Goal: Task Accomplishment & Management: Manage account settings

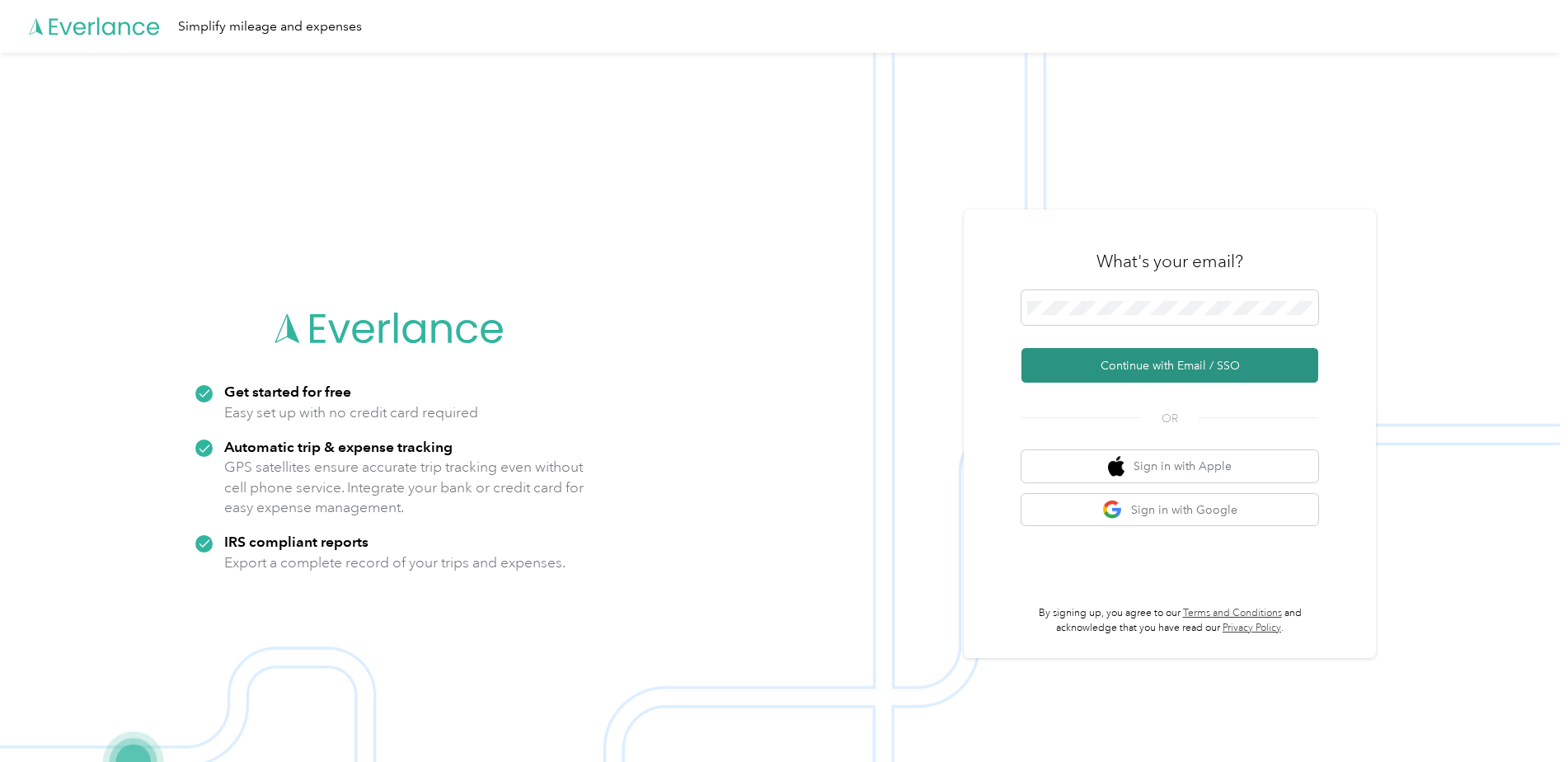
click at [1109, 367] on button "Continue with Email / SSO" at bounding box center [1169, 365] width 297 height 35
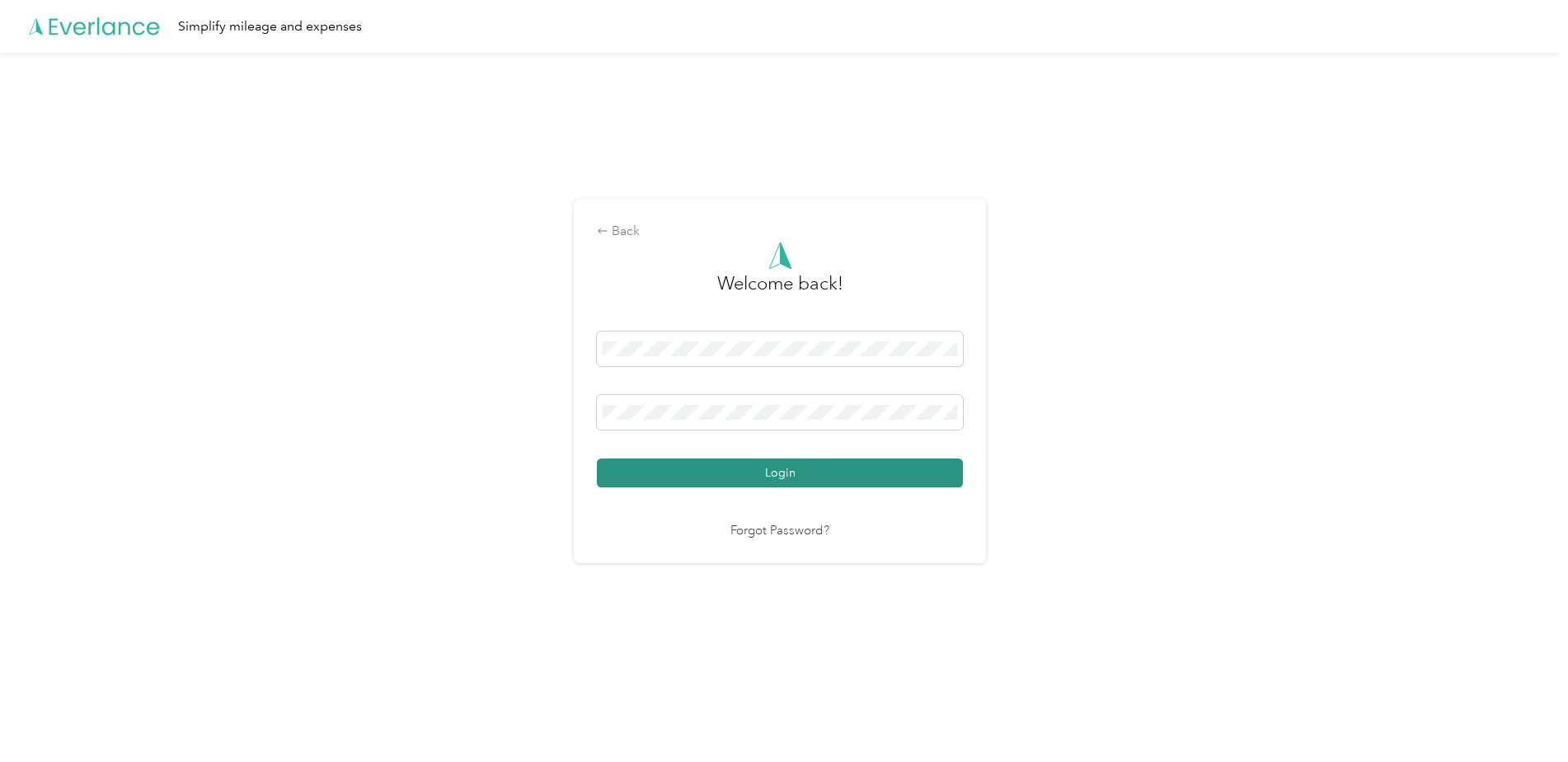
click at [764, 478] on button "Login" at bounding box center [779, 473] width 366 height 29
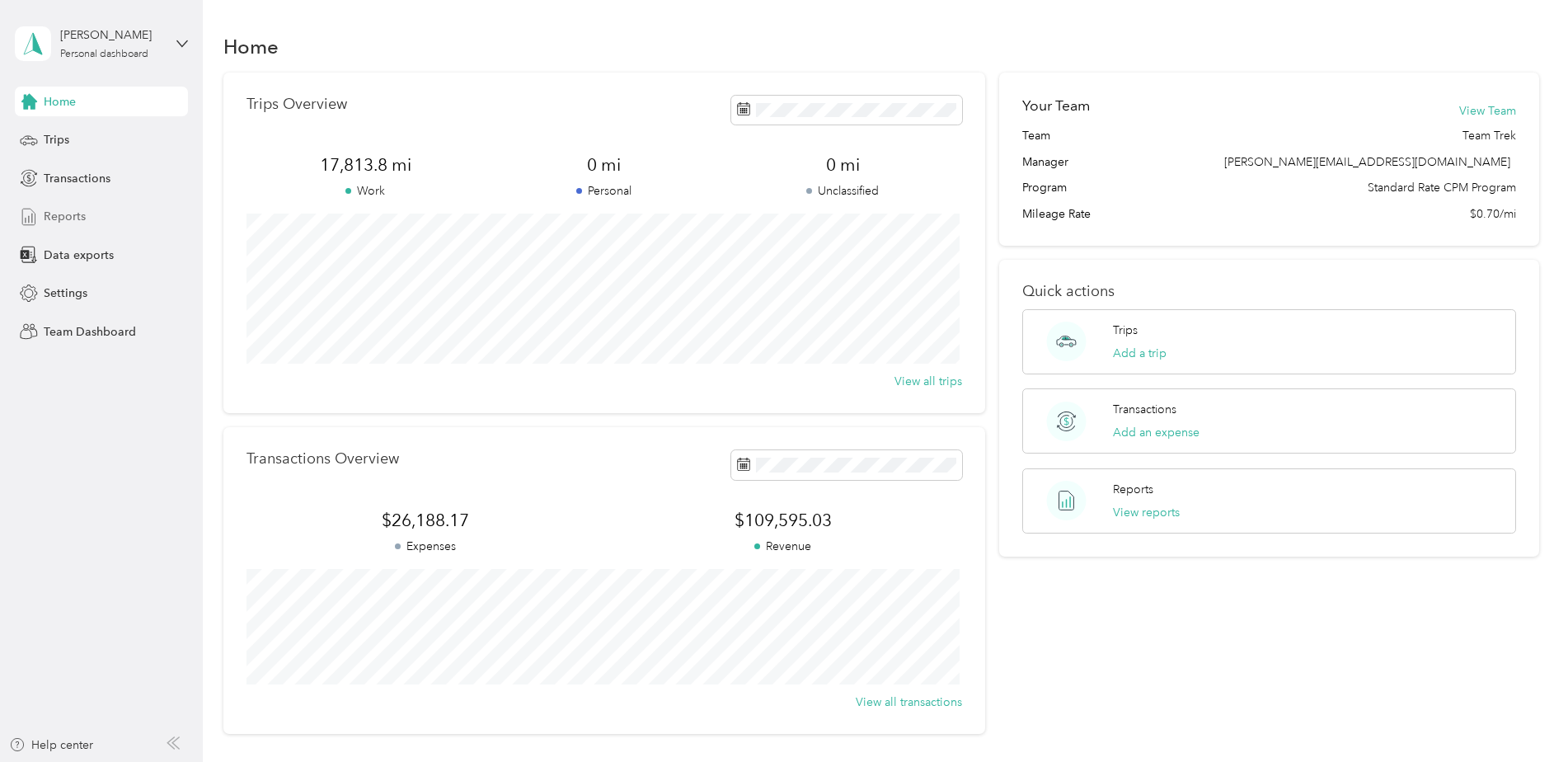
click at [73, 212] on span "Reports" at bounding box center [64, 216] width 42 height 17
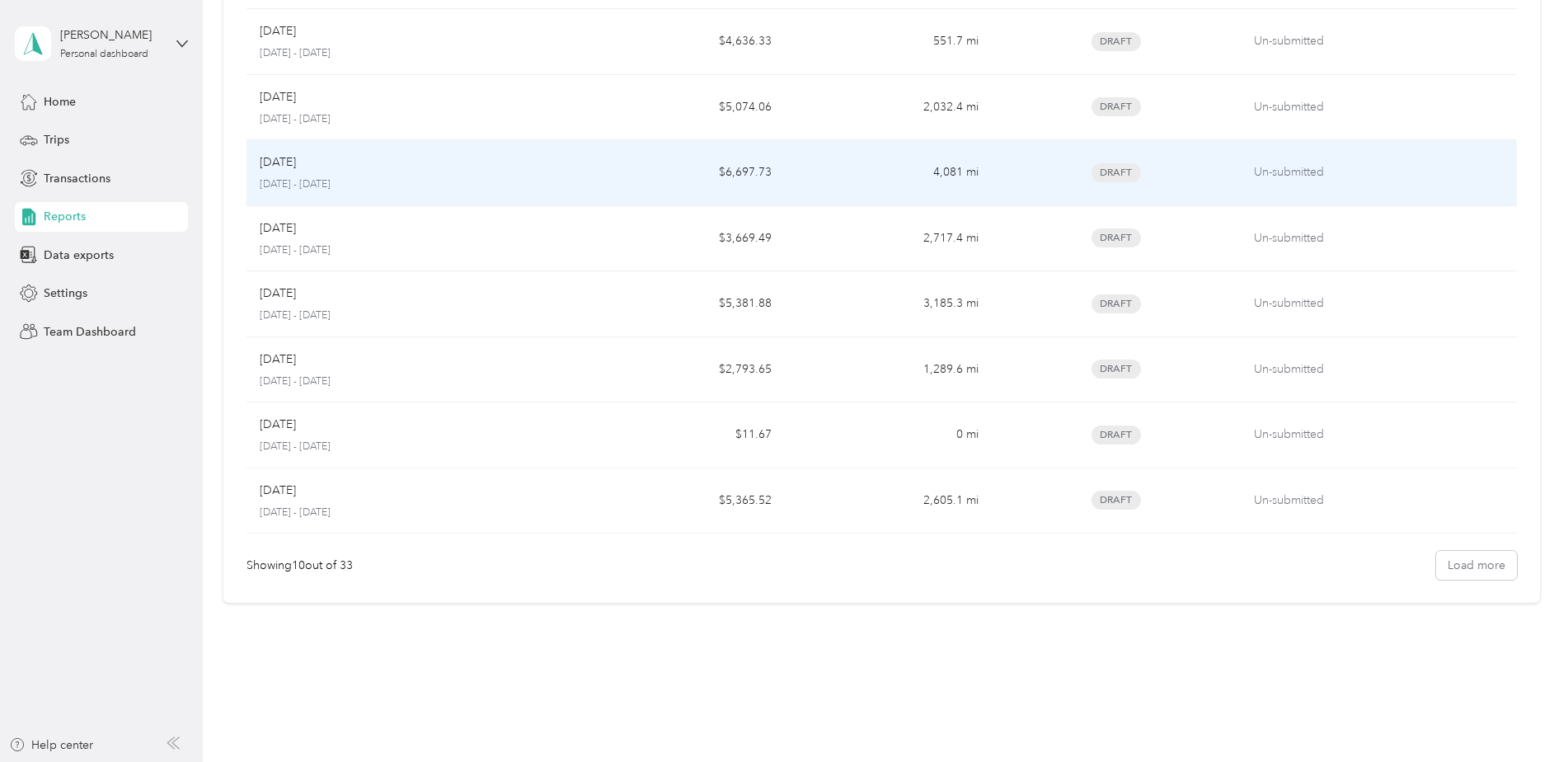
scroll to position [308, 0]
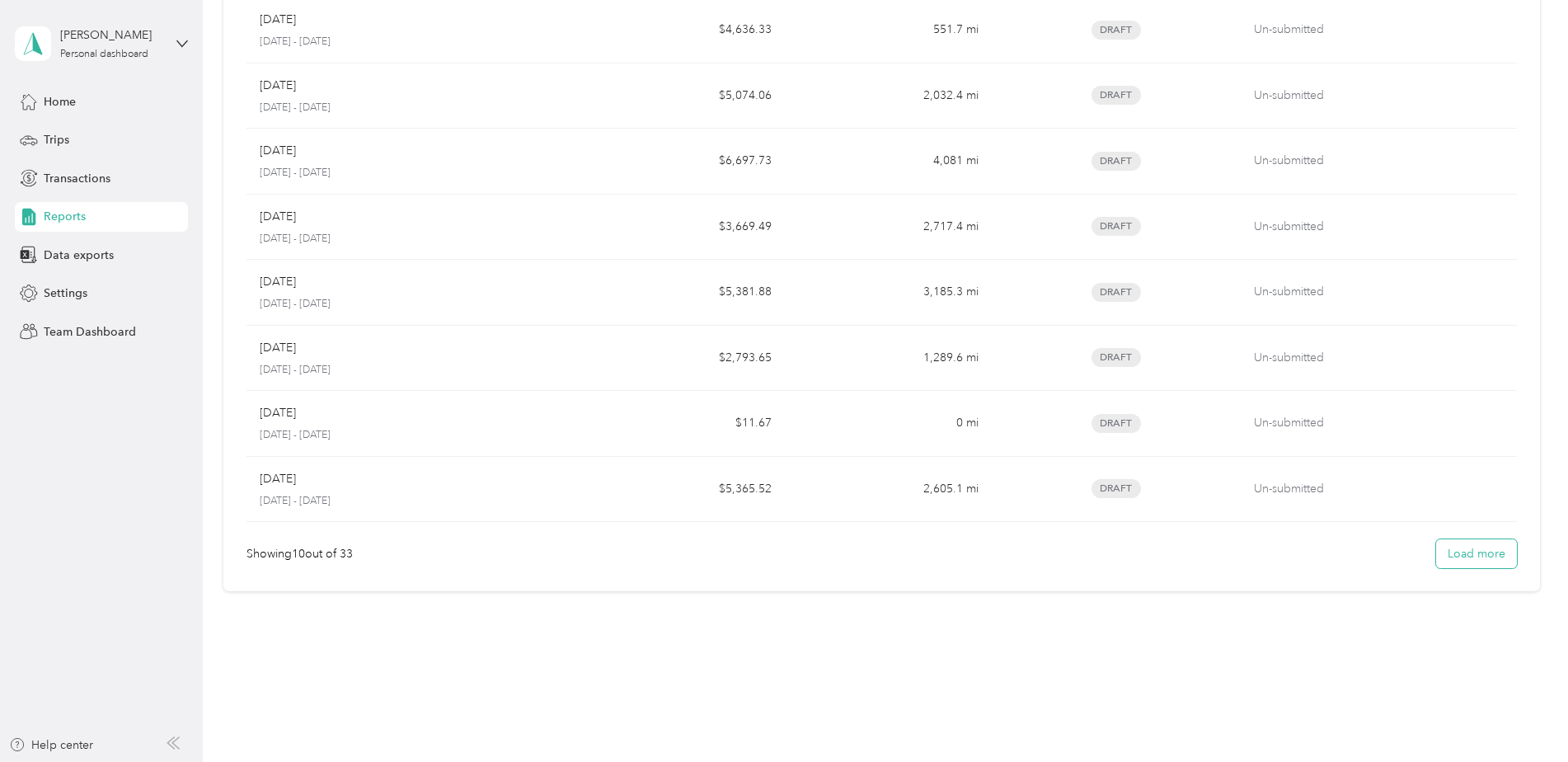
click at [1444, 553] on button "Load more" at bounding box center [1475, 554] width 81 height 29
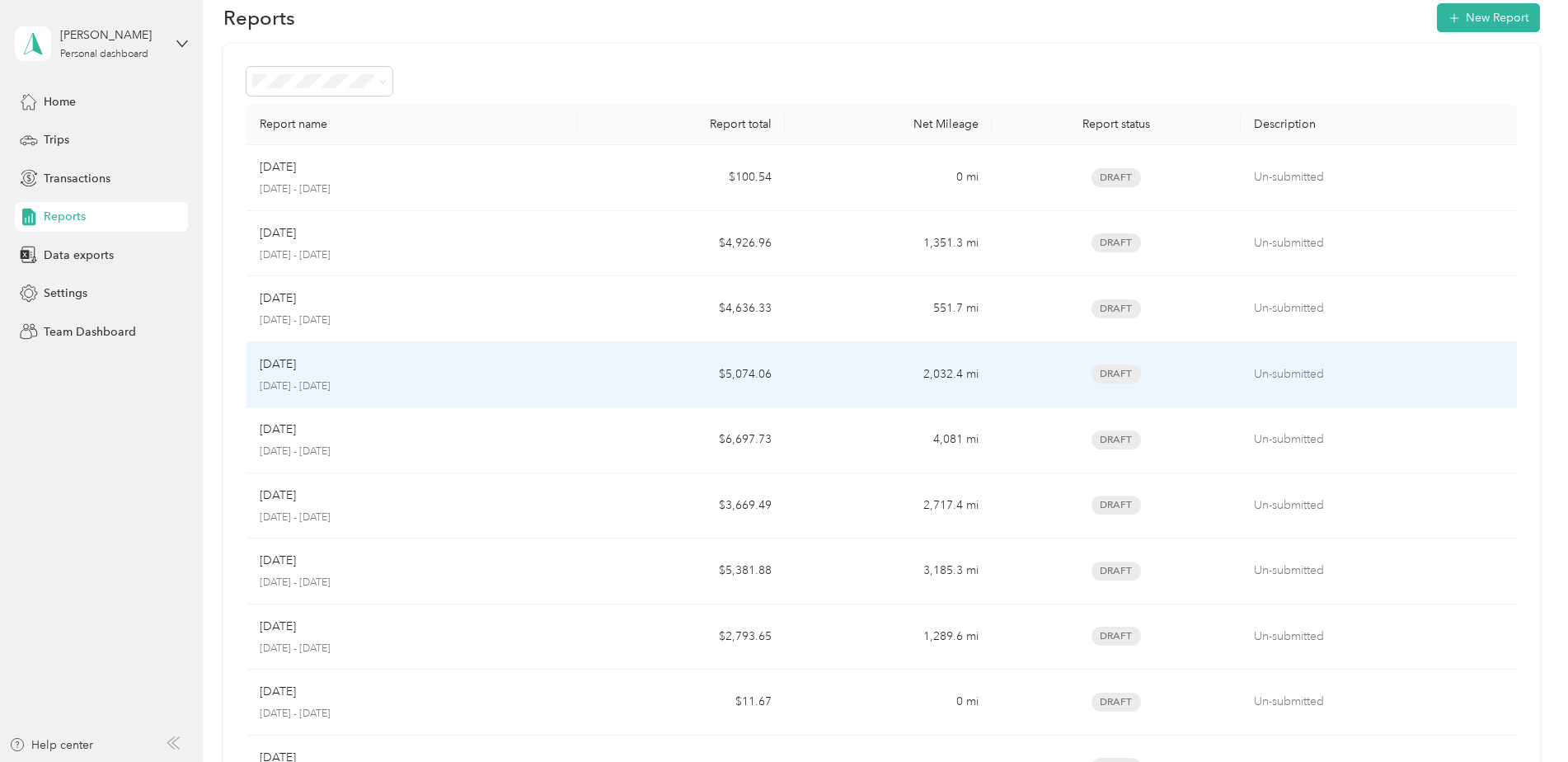
scroll to position [0, 0]
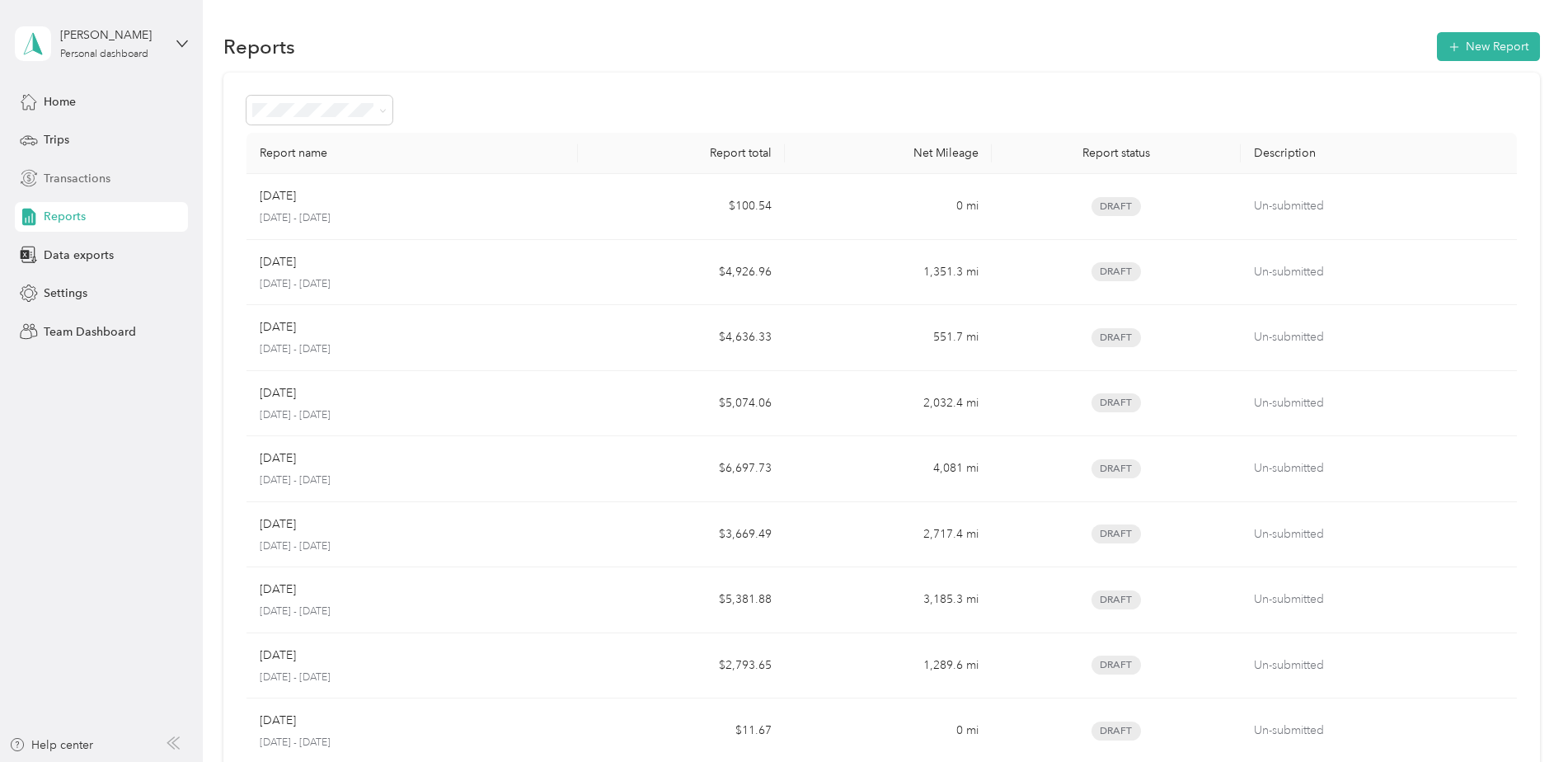
click at [68, 180] on span "Transactions" at bounding box center [77, 178] width 67 height 17
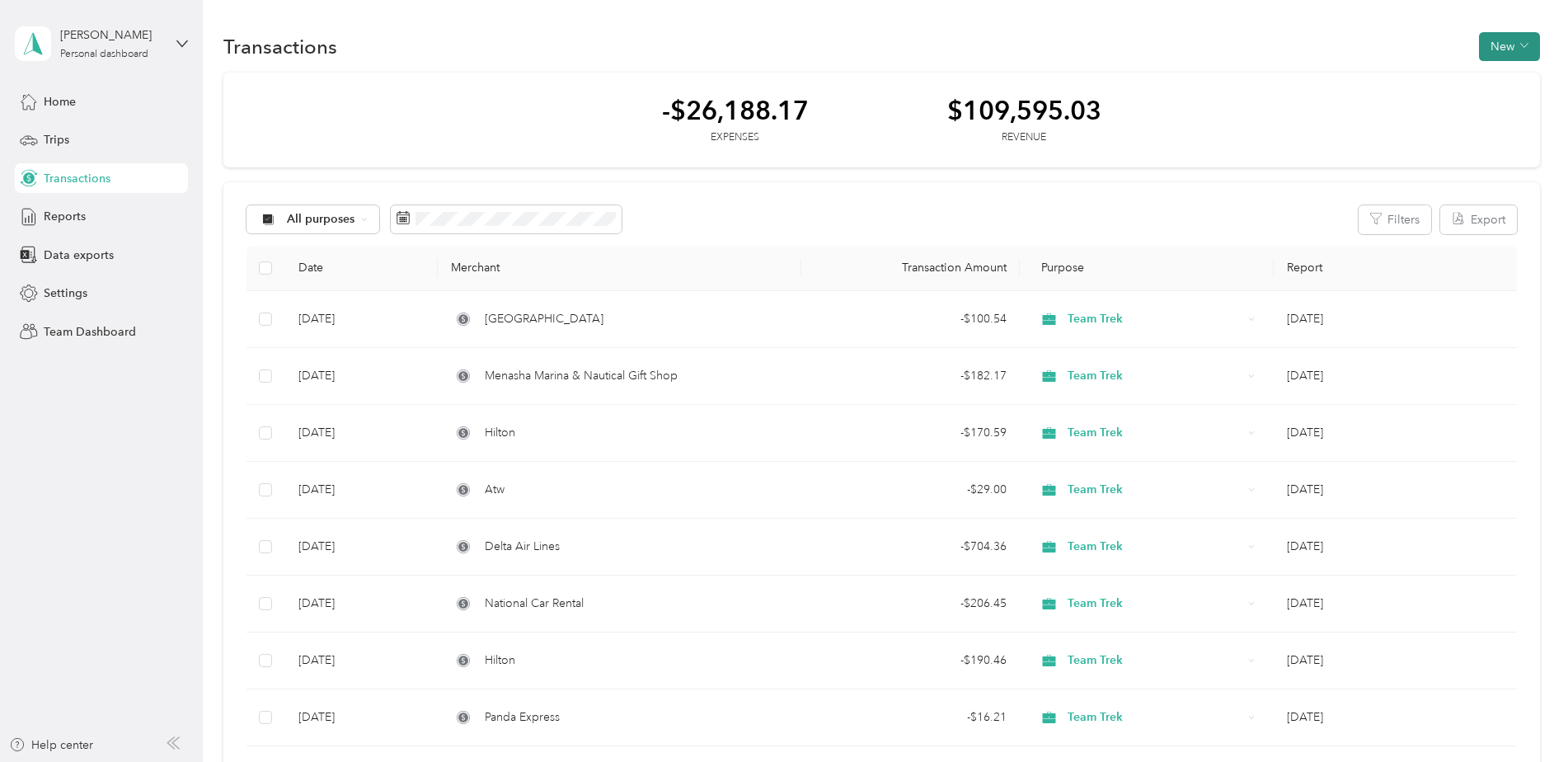
click at [1520, 46] on icon "button" at bounding box center [1524, 45] width 8 height 8
click at [1496, 103] on span "Revenue" at bounding box center [1502, 106] width 45 height 17
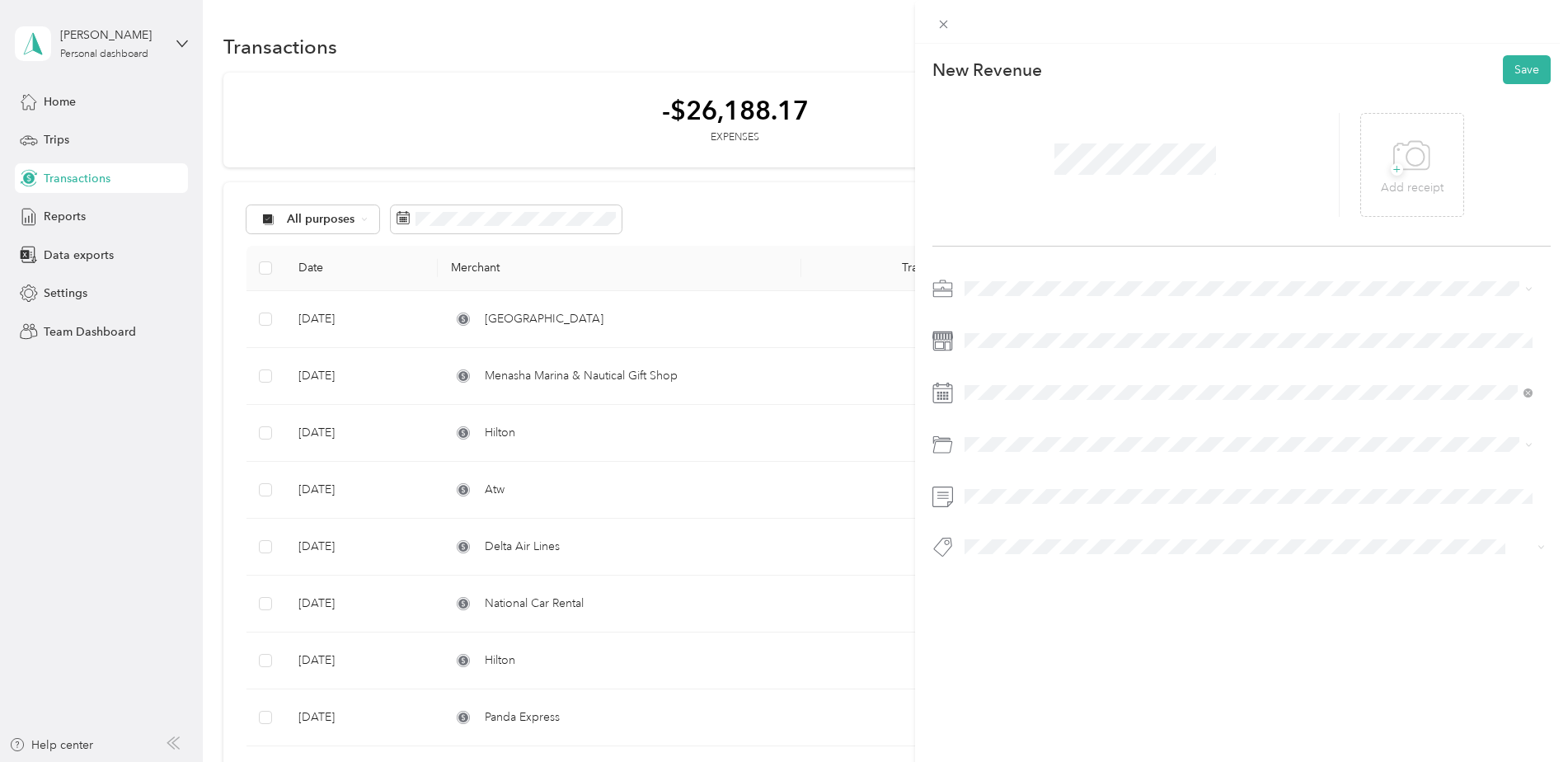
click at [1006, 317] on span "Team Trek" at bounding box center [996, 315] width 54 height 14
click at [942, 394] on icon at bounding box center [942, 392] width 21 height 21
click at [1004, 489] on icon at bounding box center [1004, 486] width 8 height 15
click at [1089, 599] on div "14" at bounding box center [1083, 595] width 22 height 21
click at [1511, 68] on button "Save" at bounding box center [1526, 70] width 48 height 29
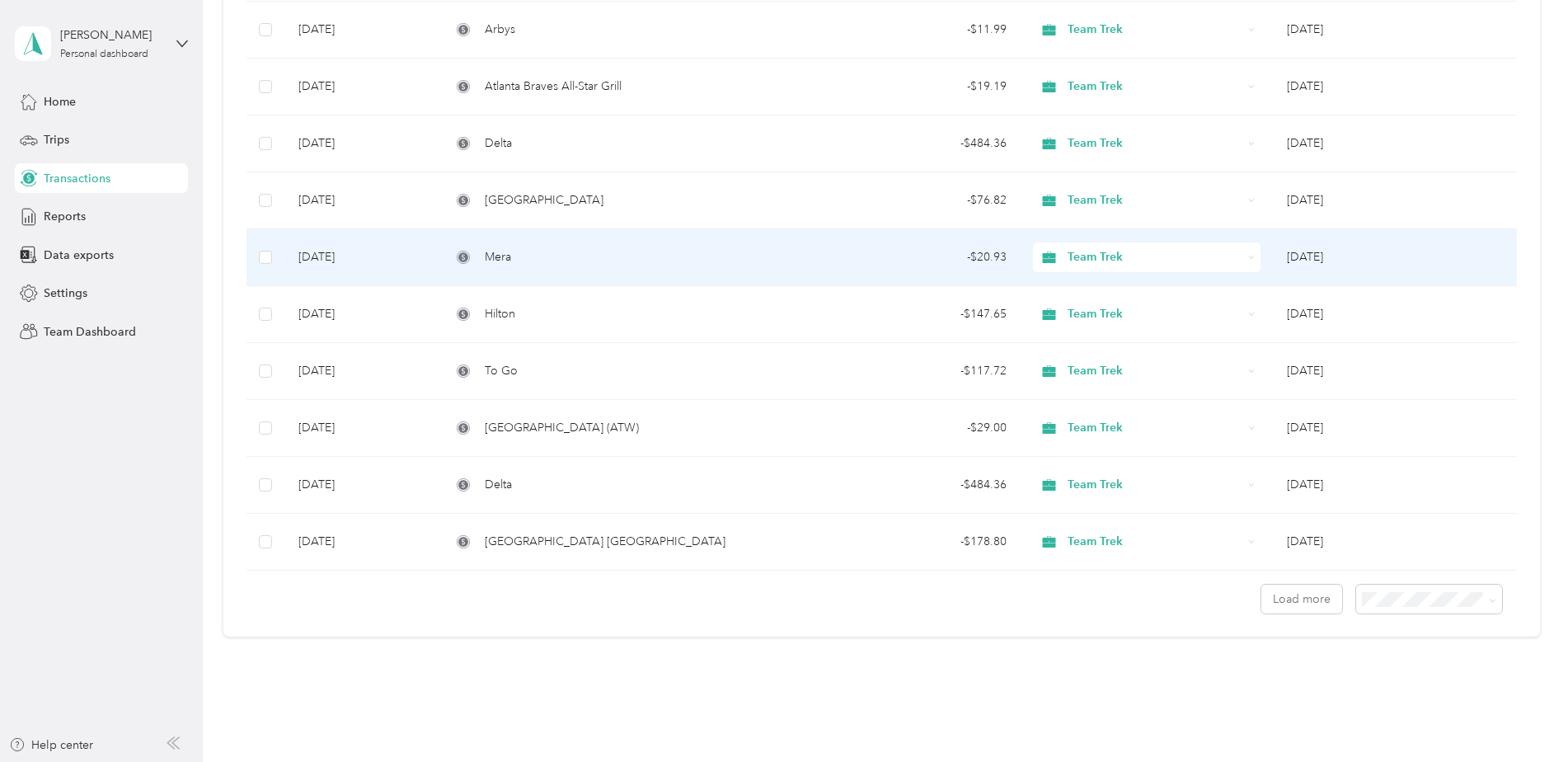
scroll to position [1188, 0]
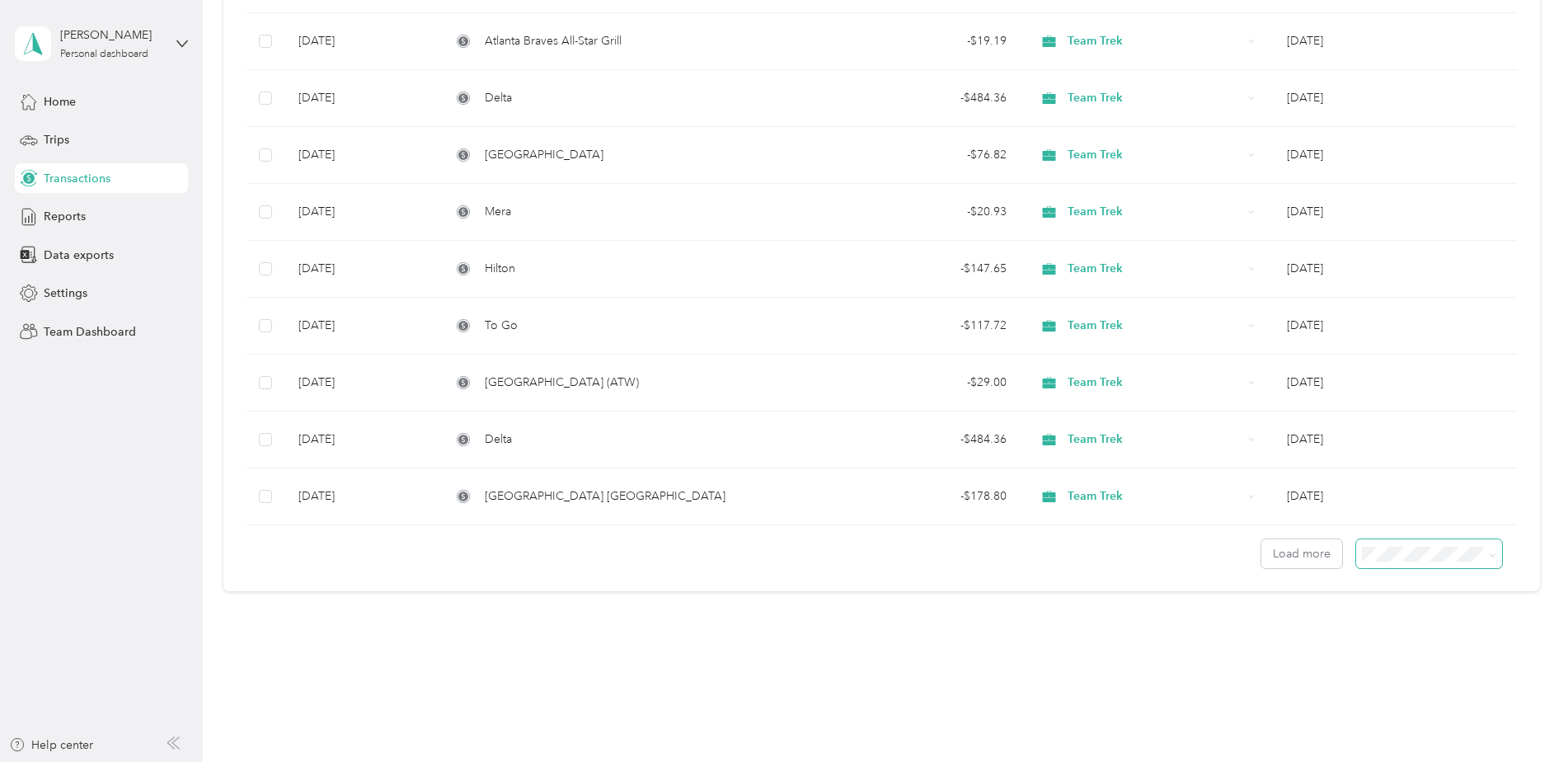
click at [1488, 557] on icon at bounding box center [1492, 555] width 7 height 7
click at [1407, 639] on span "100 per load" at bounding box center [1396, 641] width 67 height 14
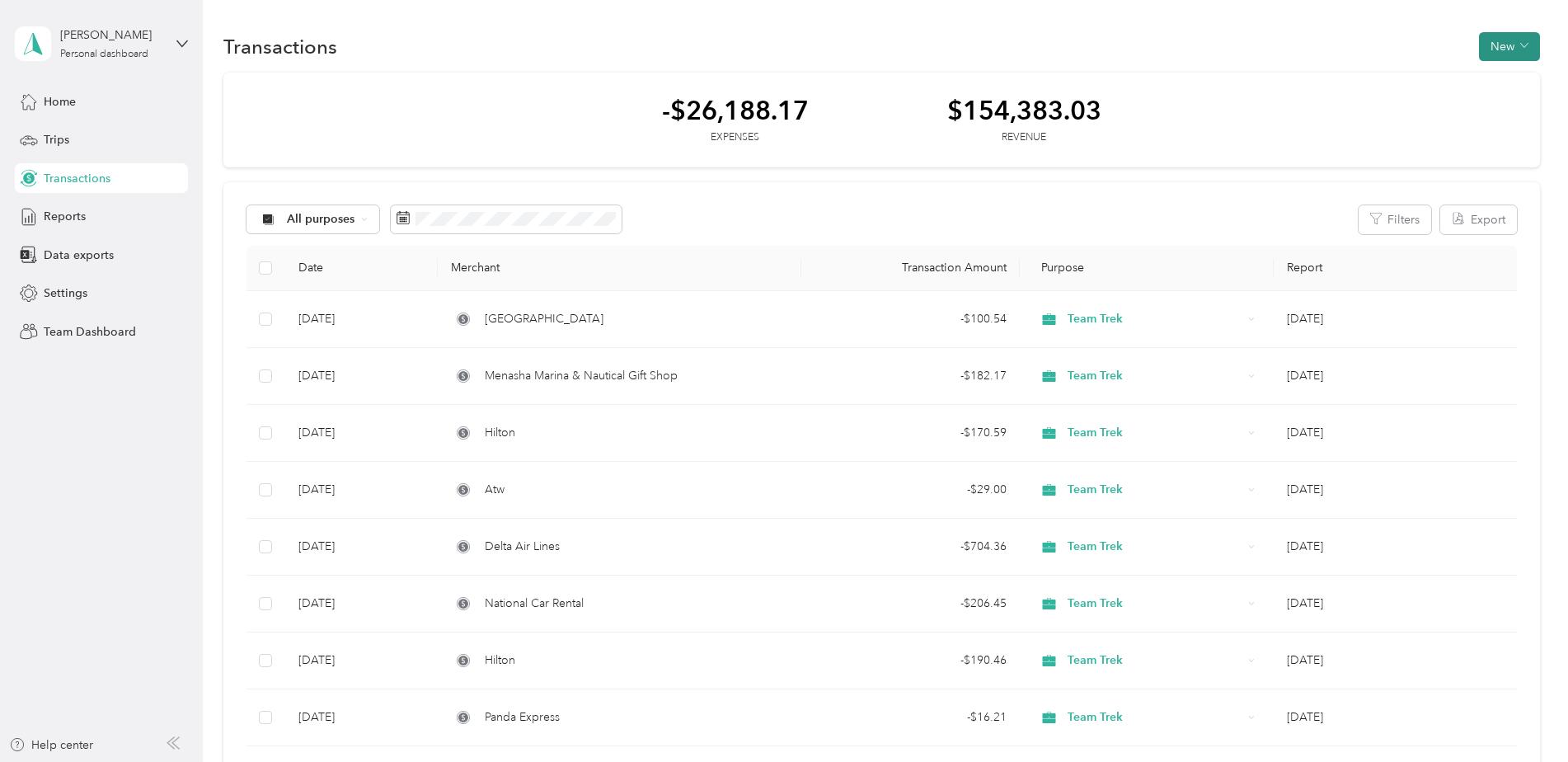
click at [1494, 49] on button "New" at bounding box center [1509, 46] width 61 height 29
click at [1487, 103] on span "Revenue" at bounding box center [1502, 106] width 45 height 17
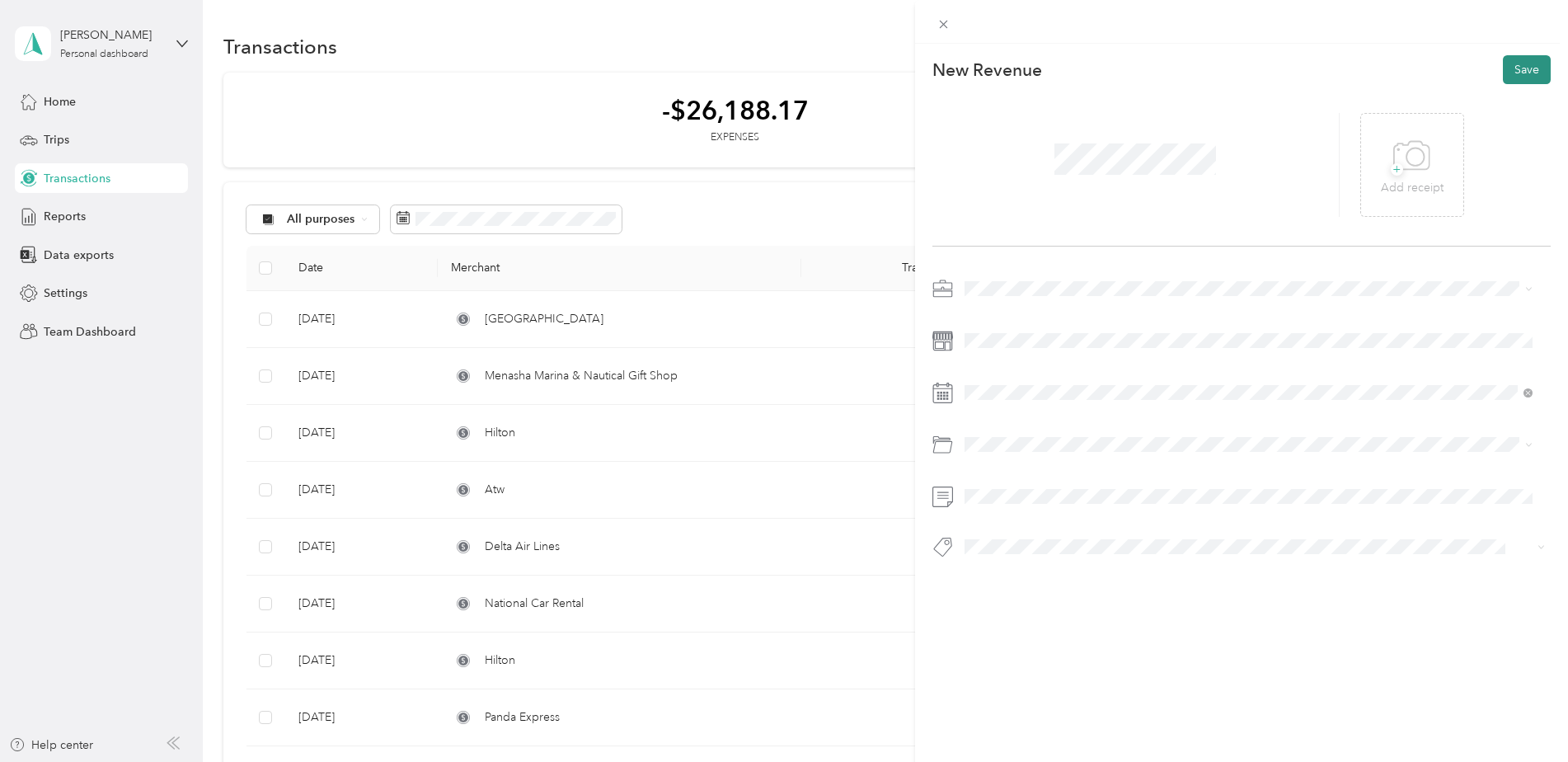
click at [1520, 77] on button "Save" at bounding box center [1526, 70] width 48 height 29
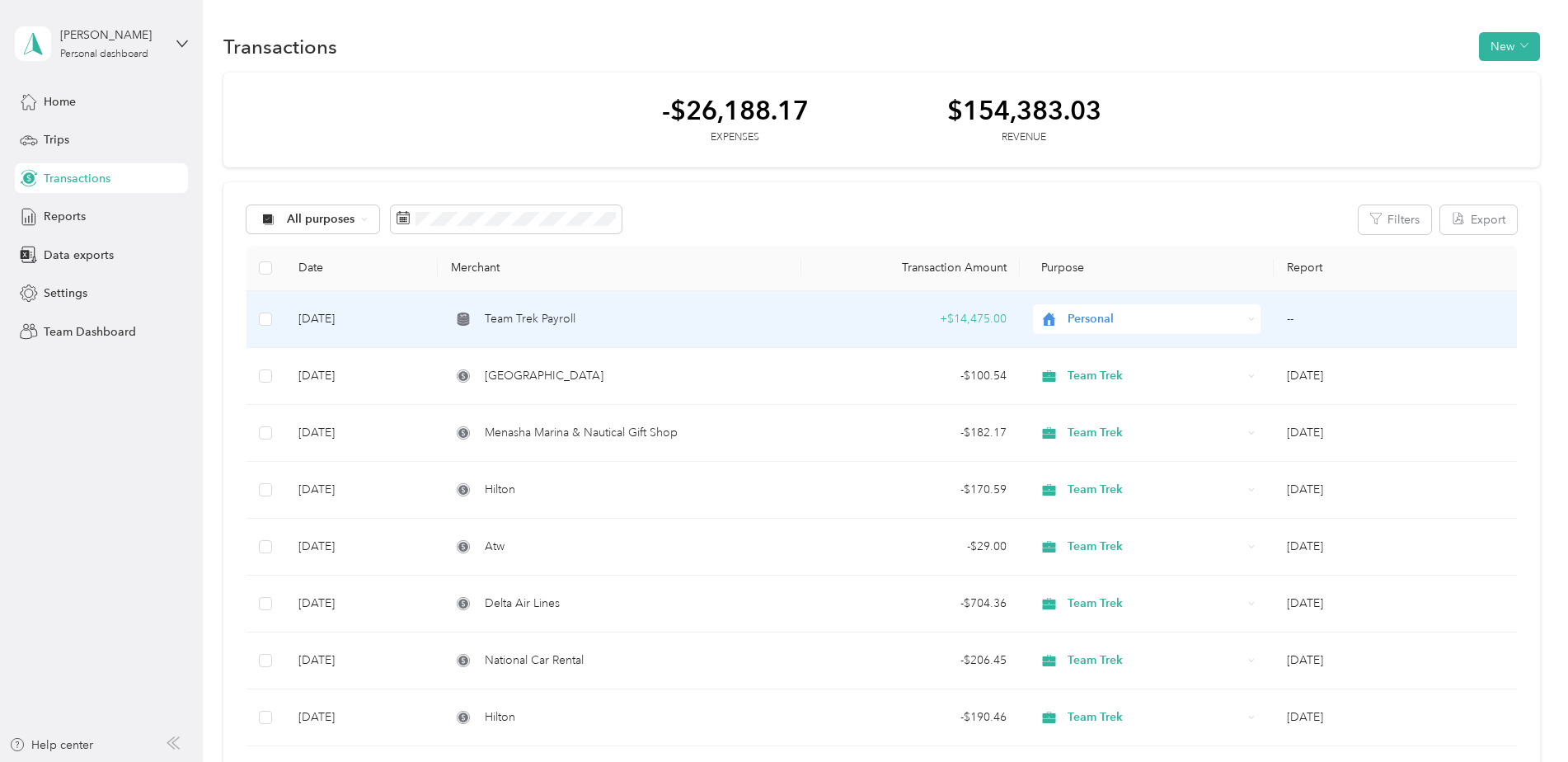
click at [342, 317] on td "[DATE]" at bounding box center [361, 319] width 153 height 57
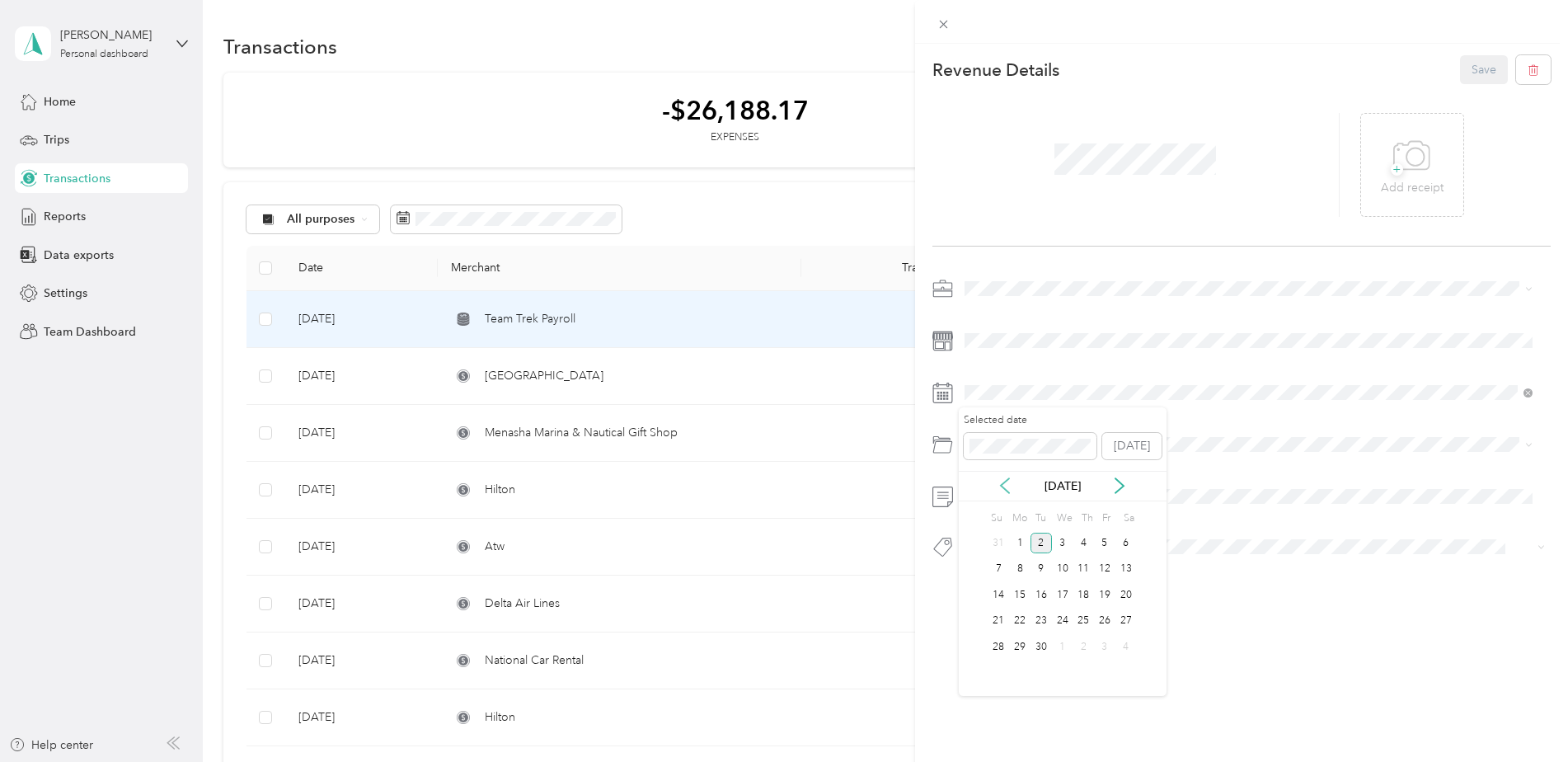
click at [999, 487] on icon at bounding box center [1005, 486] width 16 height 16
click at [1042, 645] on div "29" at bounding box center [1041, 647] width 22 height 21
click at [1479, 71] on button "Save" at bounding box center [1484, 70] width 48 height 29
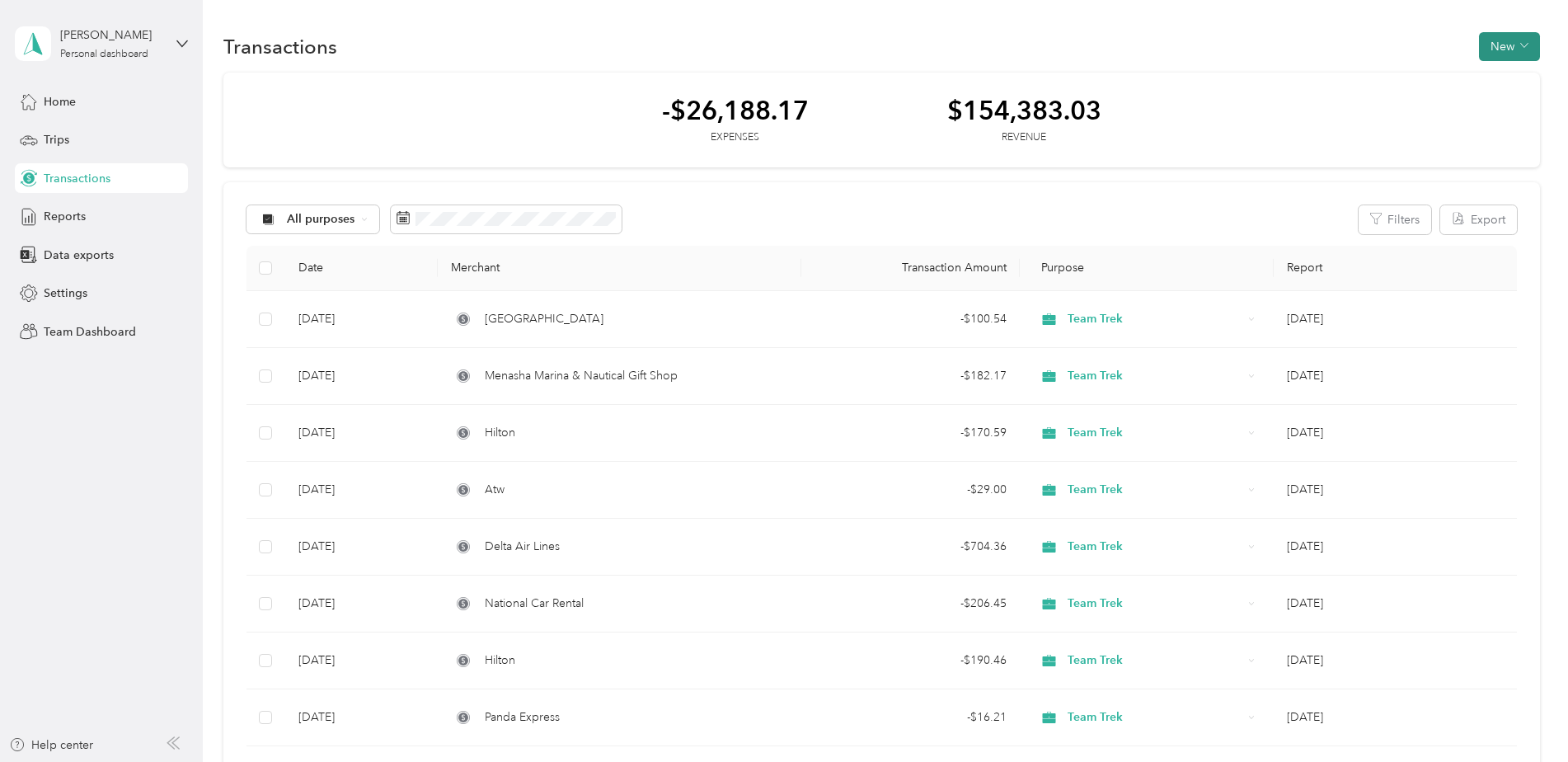
click at [1514, 45] on button "New" at bounding box center [1509, 46] width 61 height 29
click at [1496, 99] on span "Revenue" at bounding box center [1502, 106] width 45 height 17
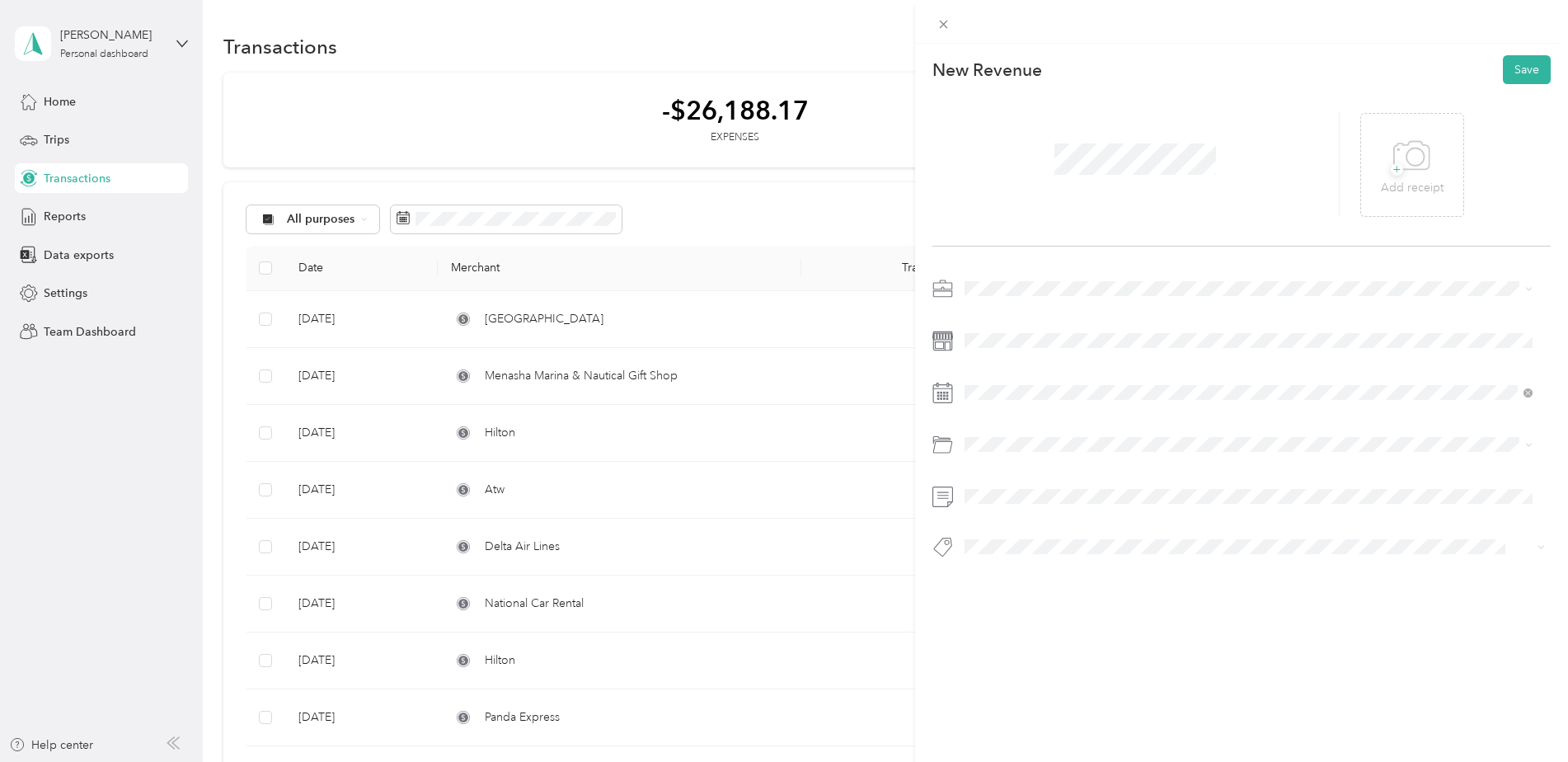
click at [937, 387] on icon at bounding box center [937, 385] width 2 height 4
click at [962, 387] on span at bounding box center [1255, 392] width 593 height 26
click at [1006, 488] on icon at bounding box center [1005, 486] width 16 height 16
click at [1016, 591] on div "14" at bounding box center [1020, 595] width 22 height 21
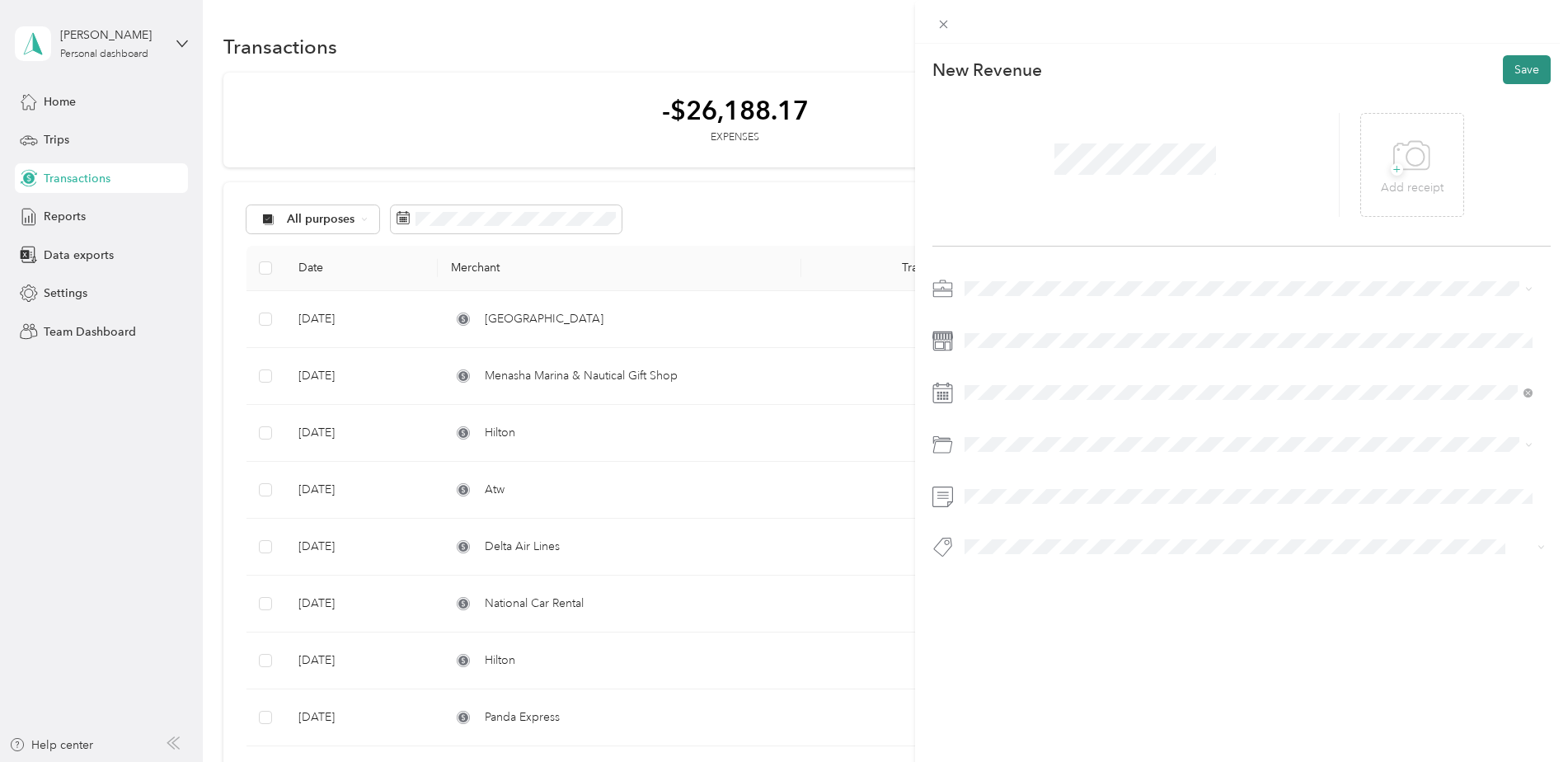
click at [1519, 76] on button "Save" at bounding box center [1526, 70] width 48 height 29
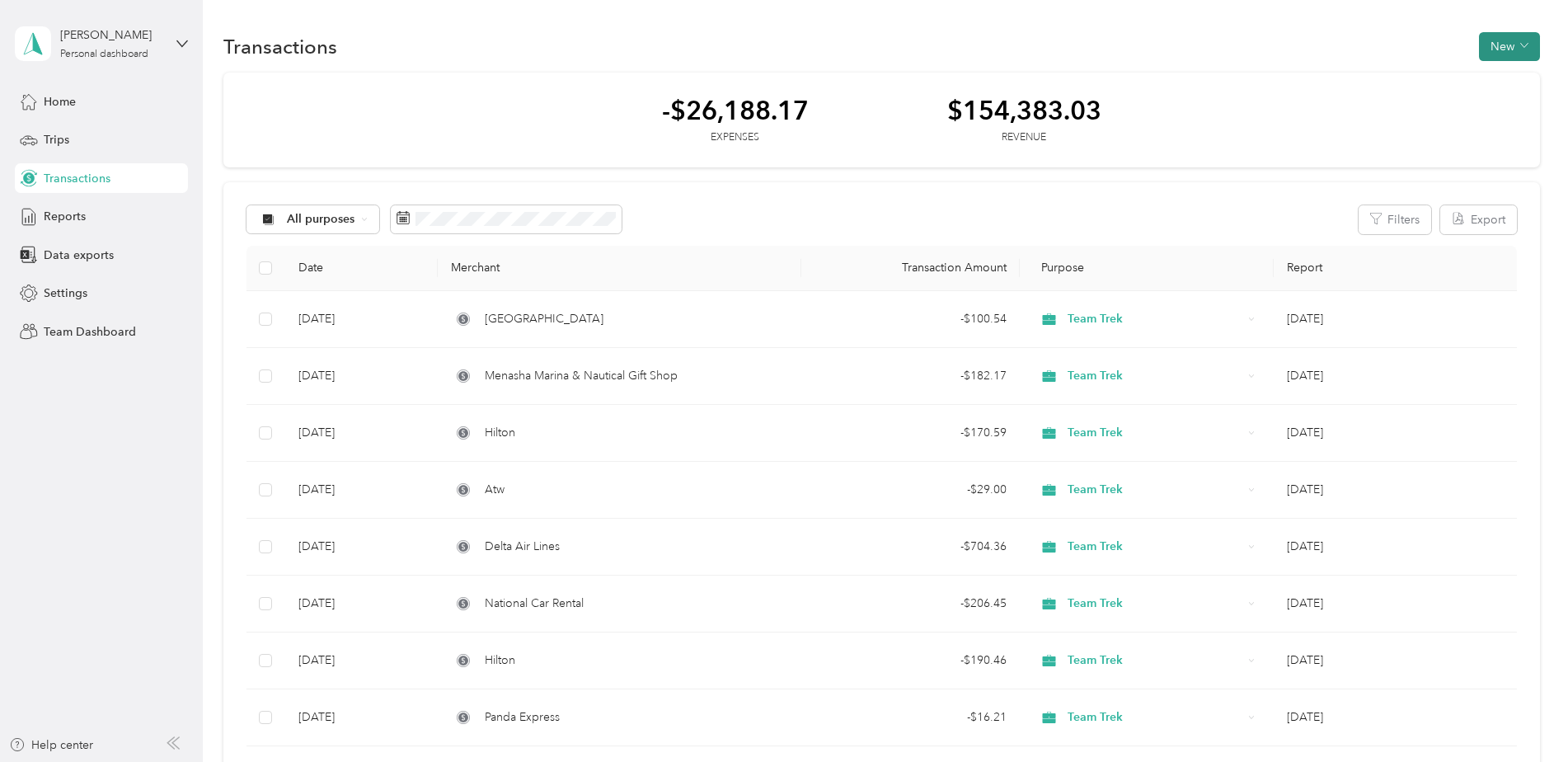
click at [1524, 51] on button "New" at bounding box center [1509, 46] width 61 height 29
click at [1497, 102] on span "Revenue" at bounding box center [1502, 106] width 45 height 17
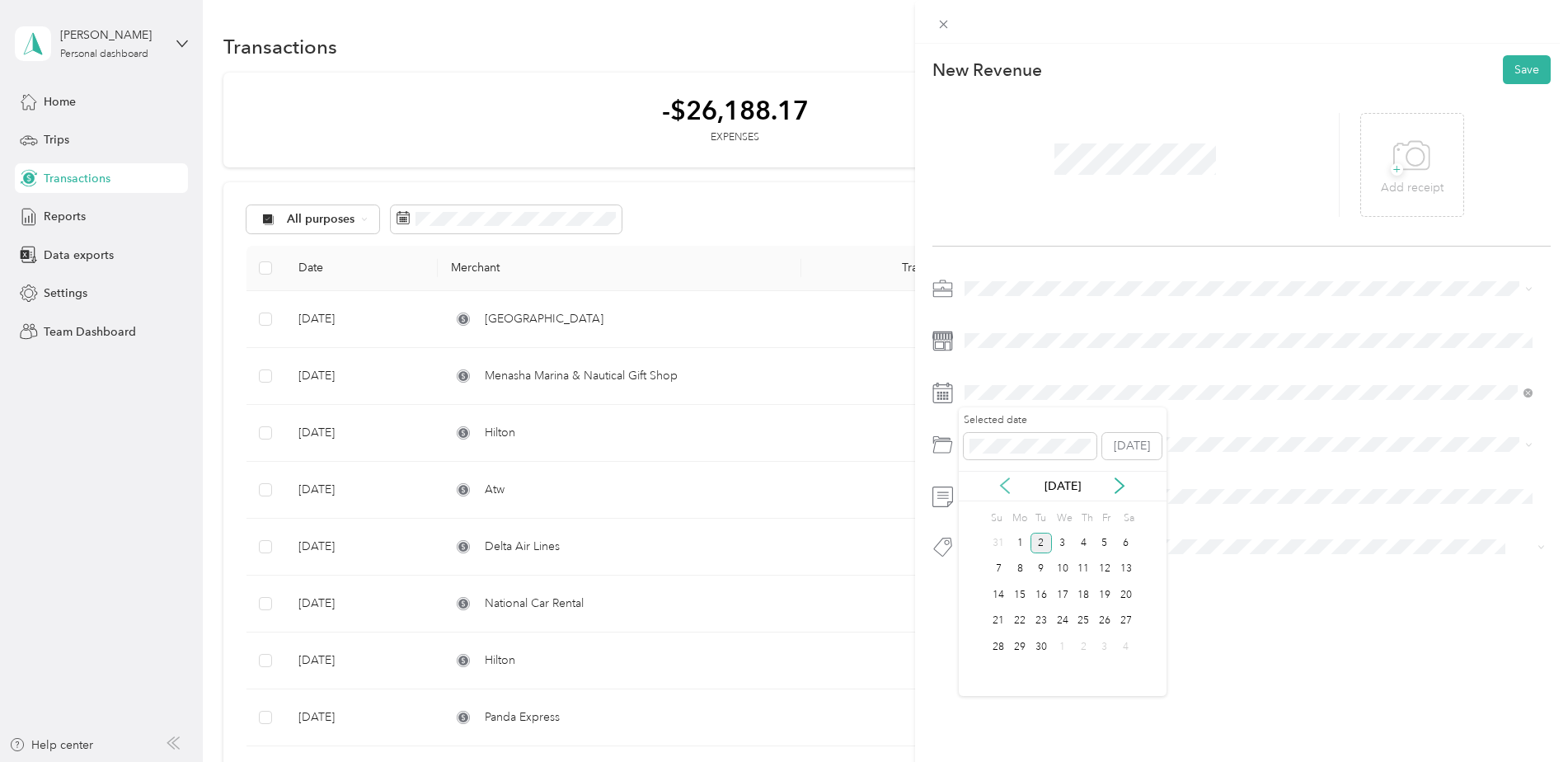
click at [1001, 481] on icon at bounding box center [1005, 486] width 16 height 16
click at [1086, 575] on div "12" at bounding box center [1083, 569] width 22 height 21
click at [1004, 325] on div at bounding box center [1242, 422] width 619 height 294
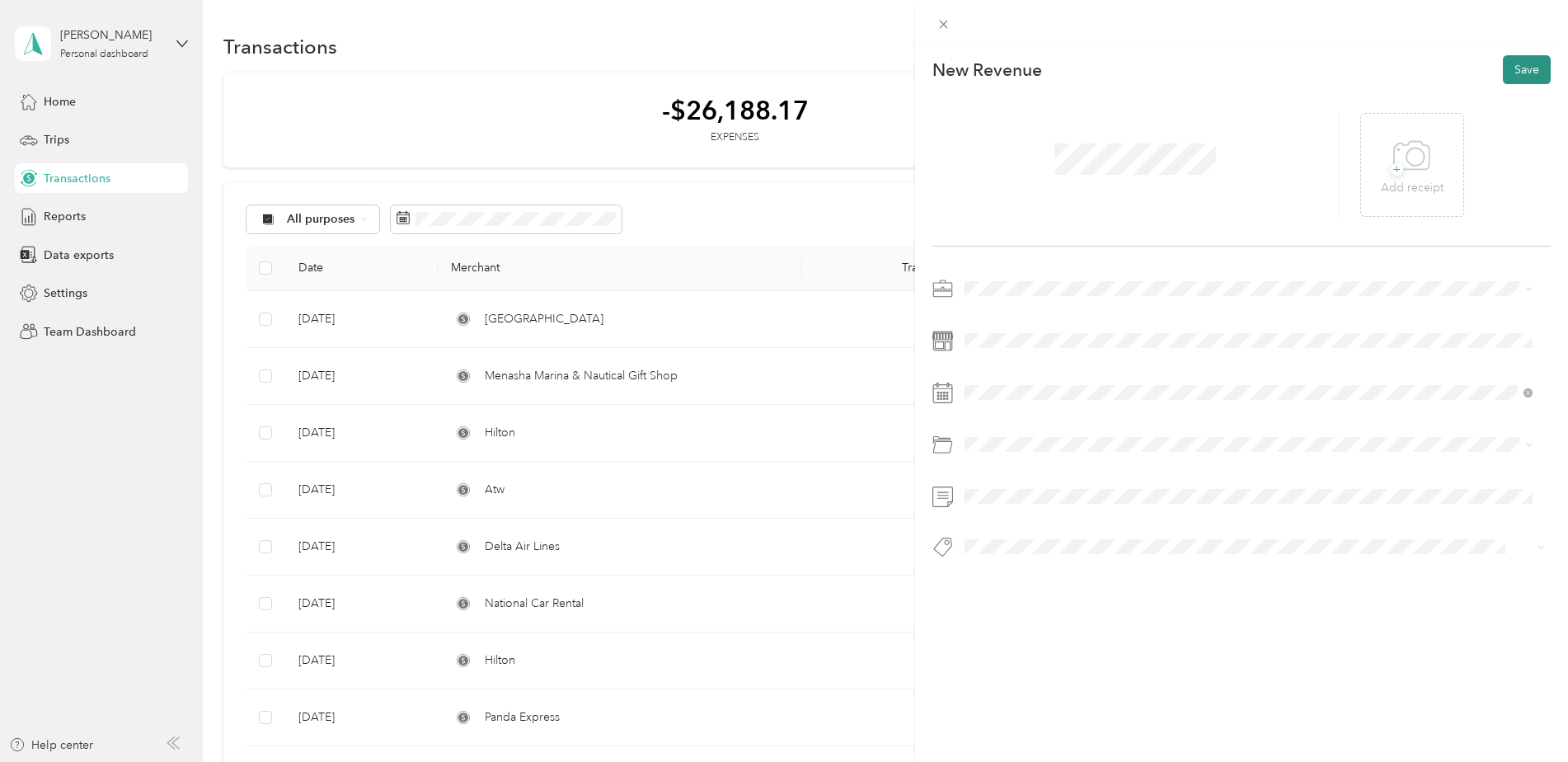
click at [1512, 66] on button "Save" at bounding box center [1526, 70] width 48 height 29
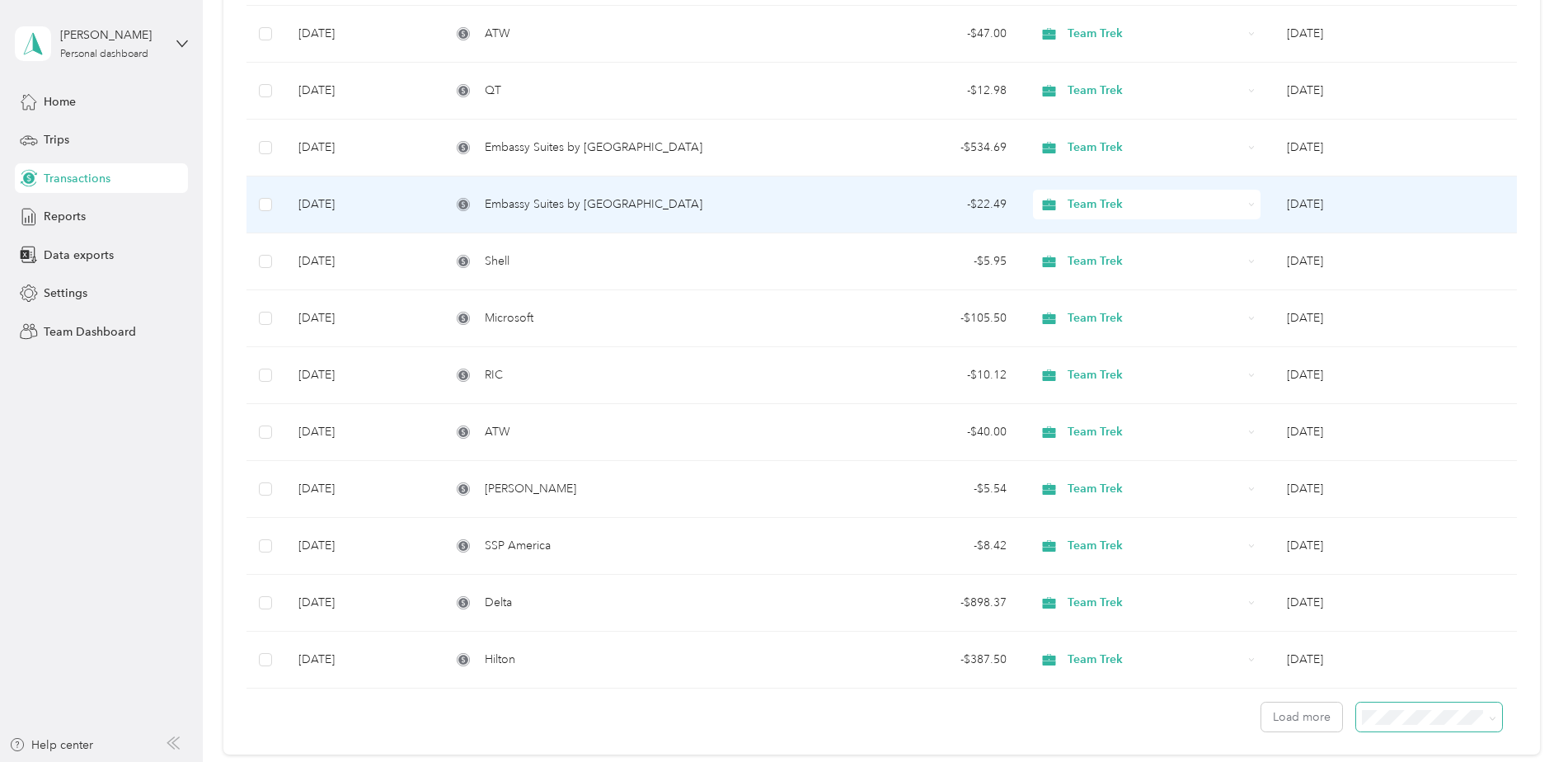
scroll to position [5387, 0]
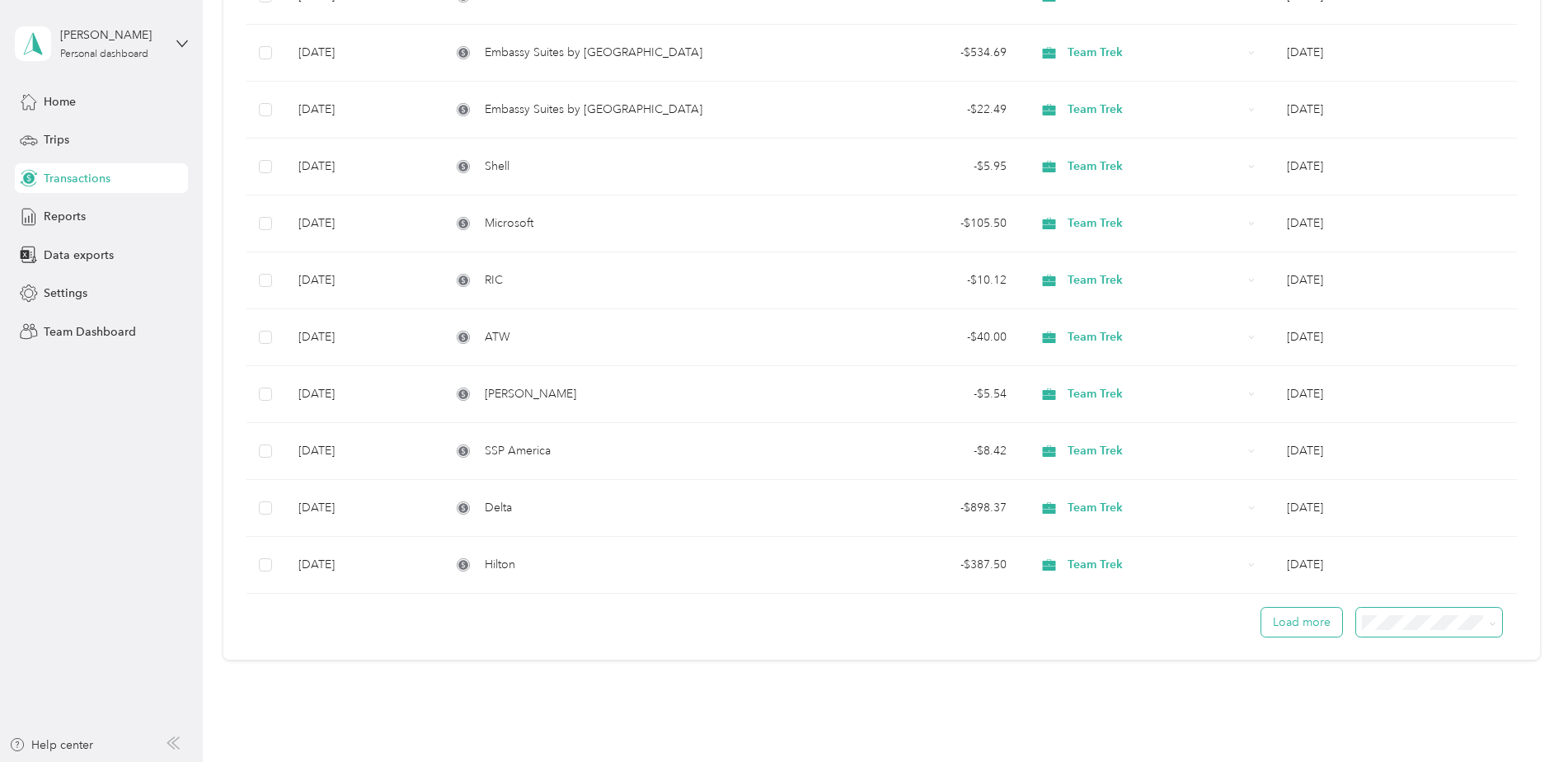
click at [1310, 626] on button "Load more" at bounding box center [1301, 622] width 81 height 29
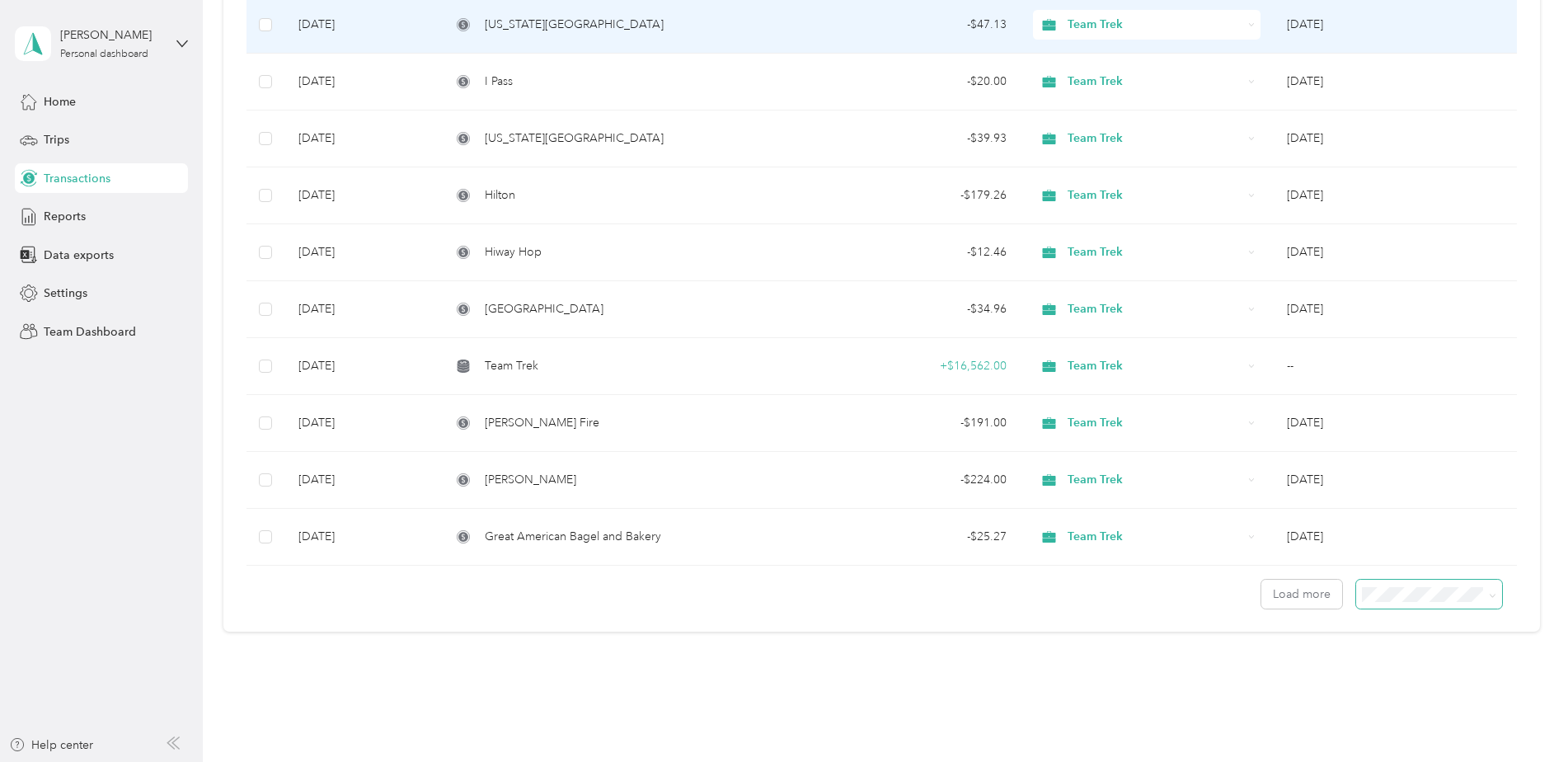
scroll to position [11144, 0]
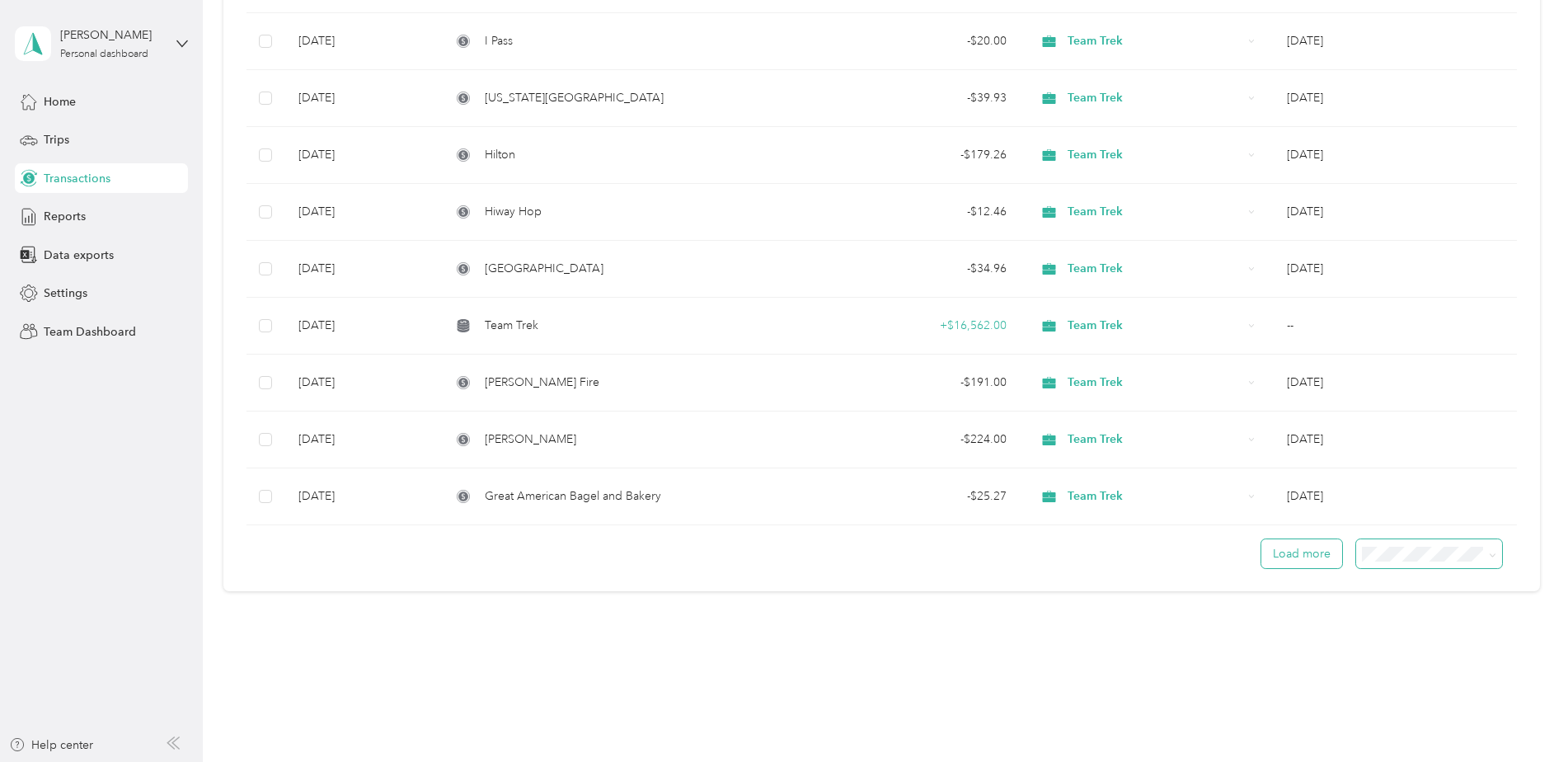
click at [1314, 557] on button "Load more" at bounding box center [1301, 554] width 81 height 29
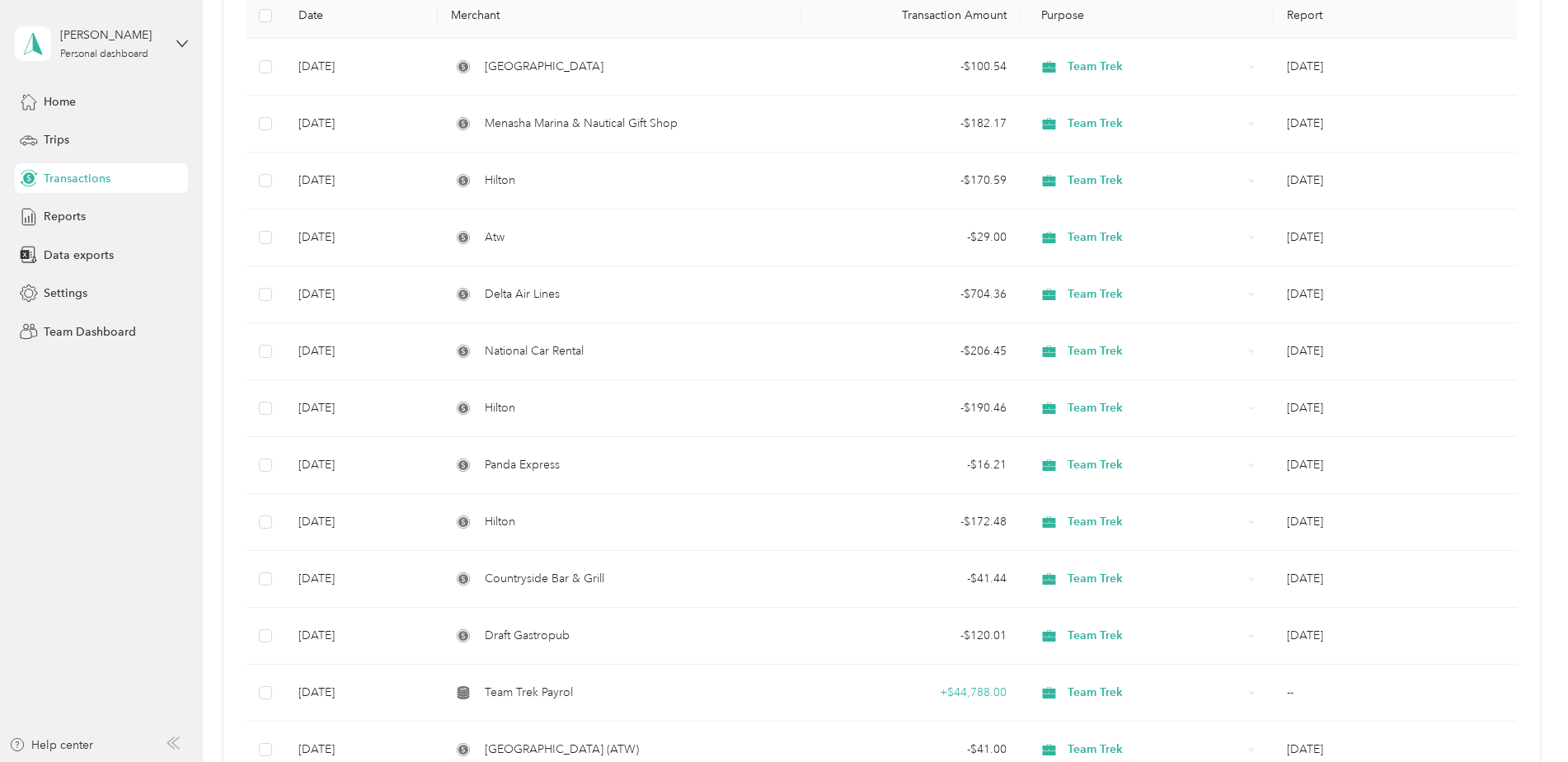
scroll to position [0, 0]
